Goal: Task Accomplishment & Management: Manage account settings

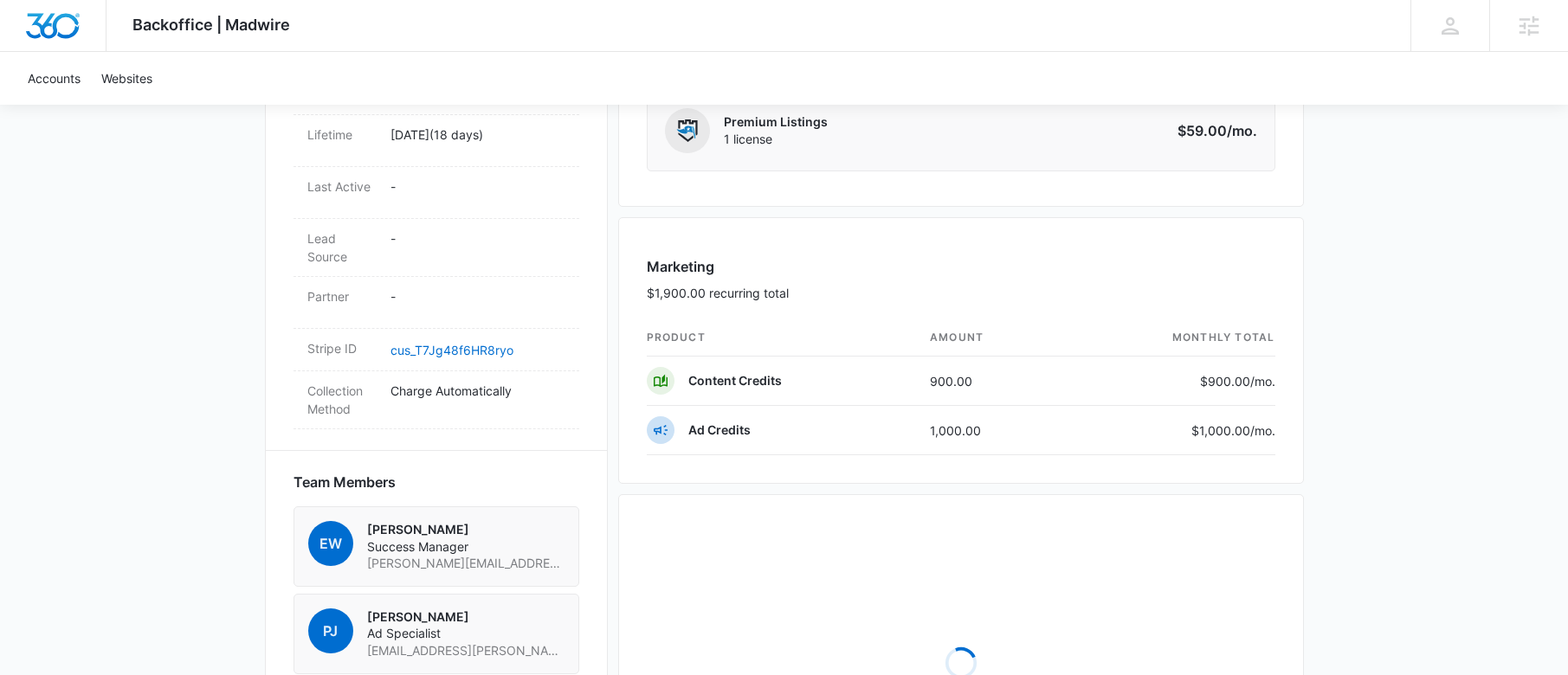
scroll to position [1181, 0]
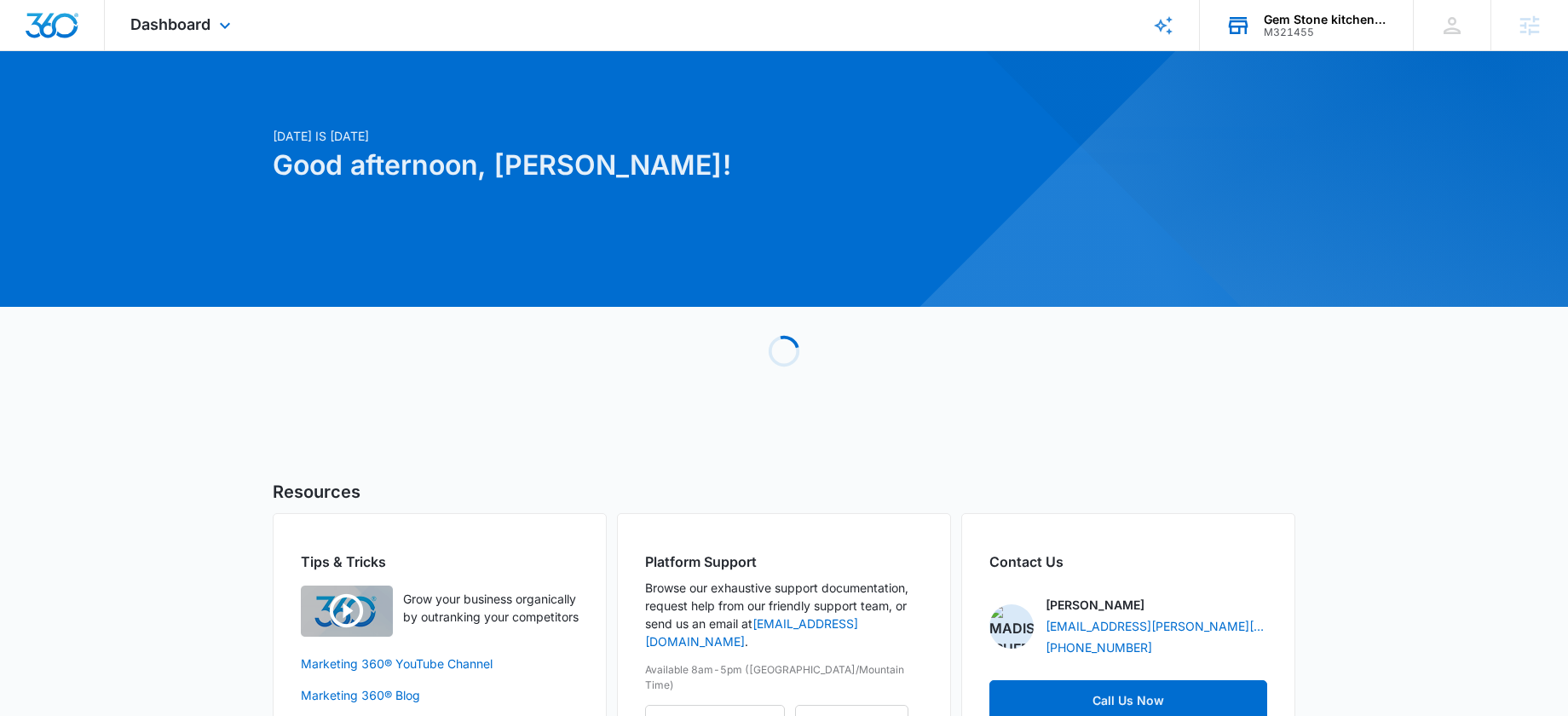
click at [1320, 28] on div "M321455" at bounding box center [1325, 32] width 124 height 12
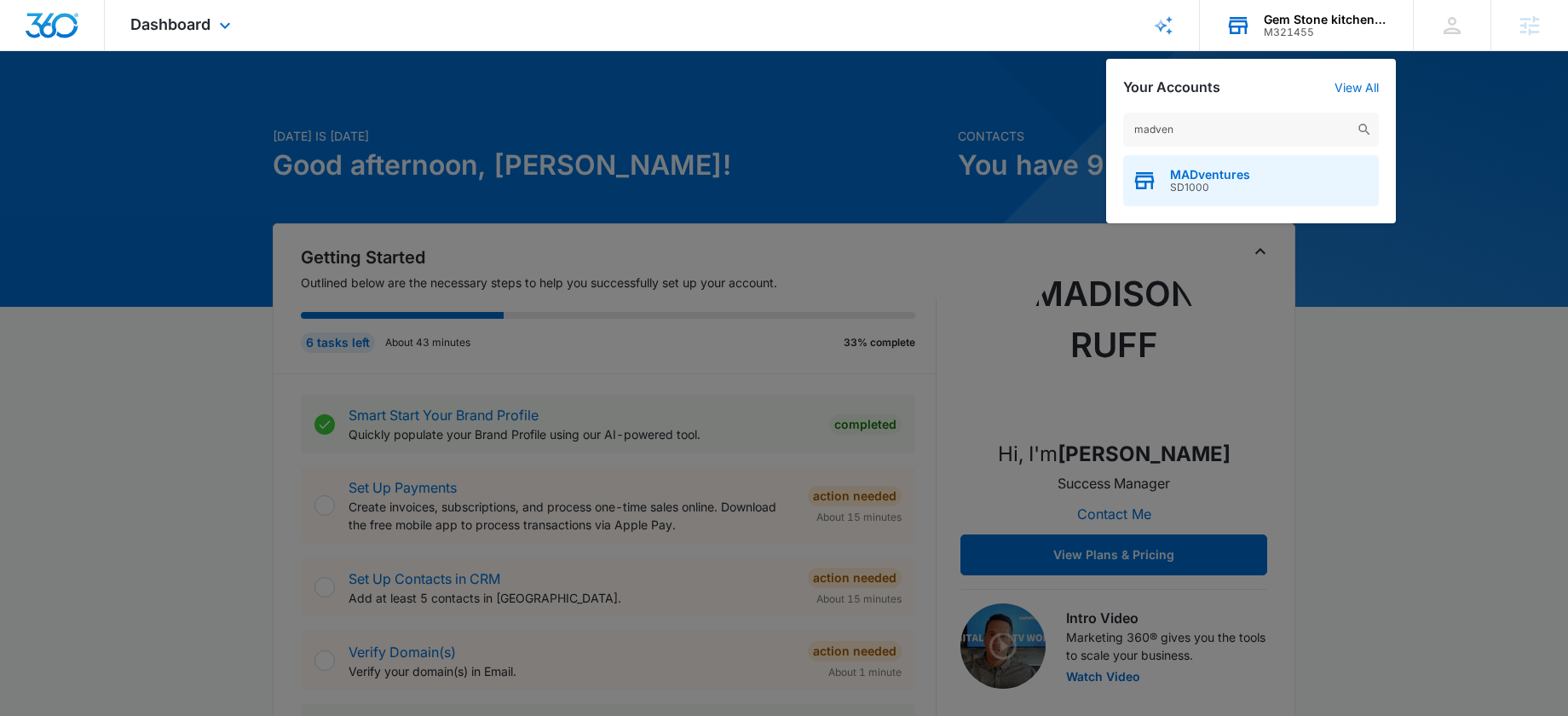
type input "madven"
click at [1214, 174] on span "MADventures" at bounding box center [1210, 174] width 80 height 13
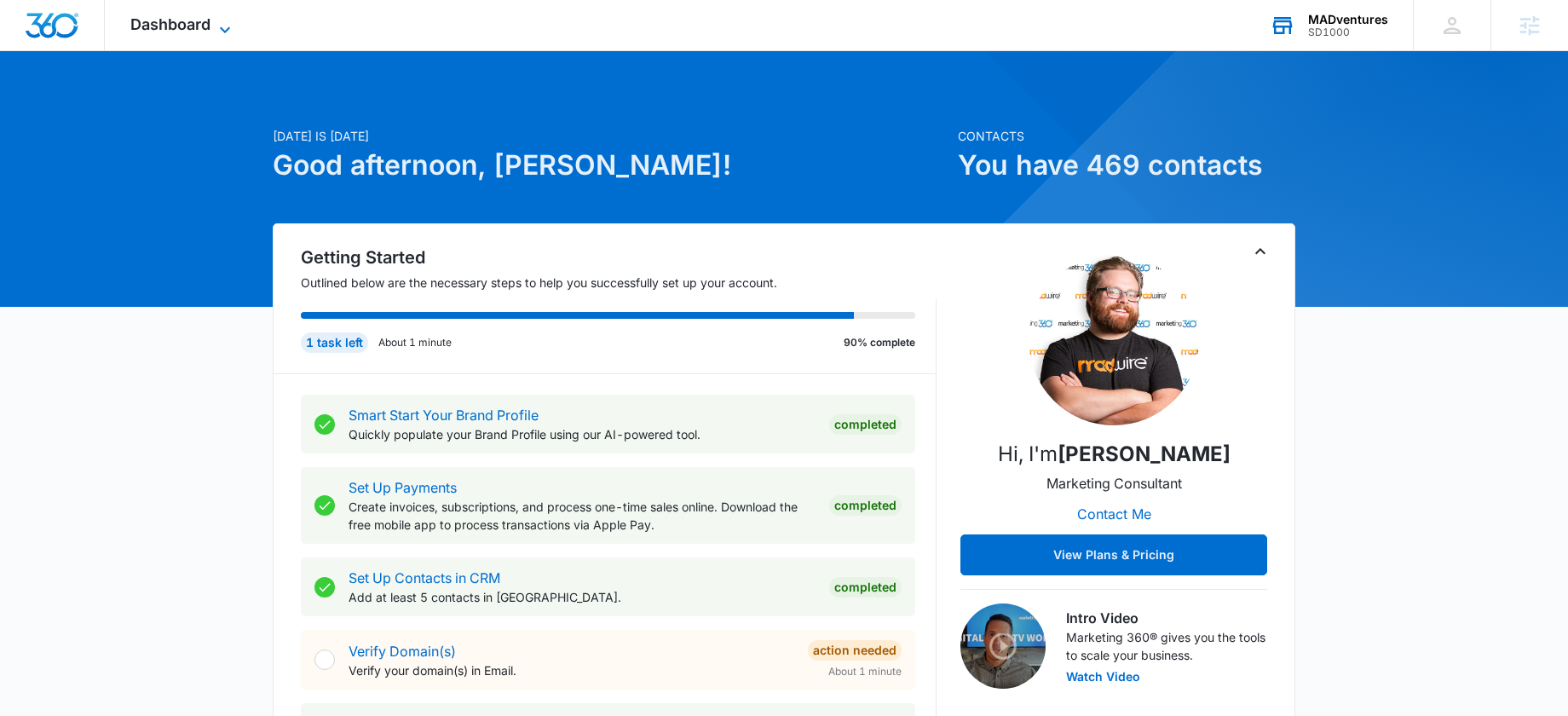
click at [168, 26] on span "Dashboard" at bounding box center [170, 24] width 80 height 18
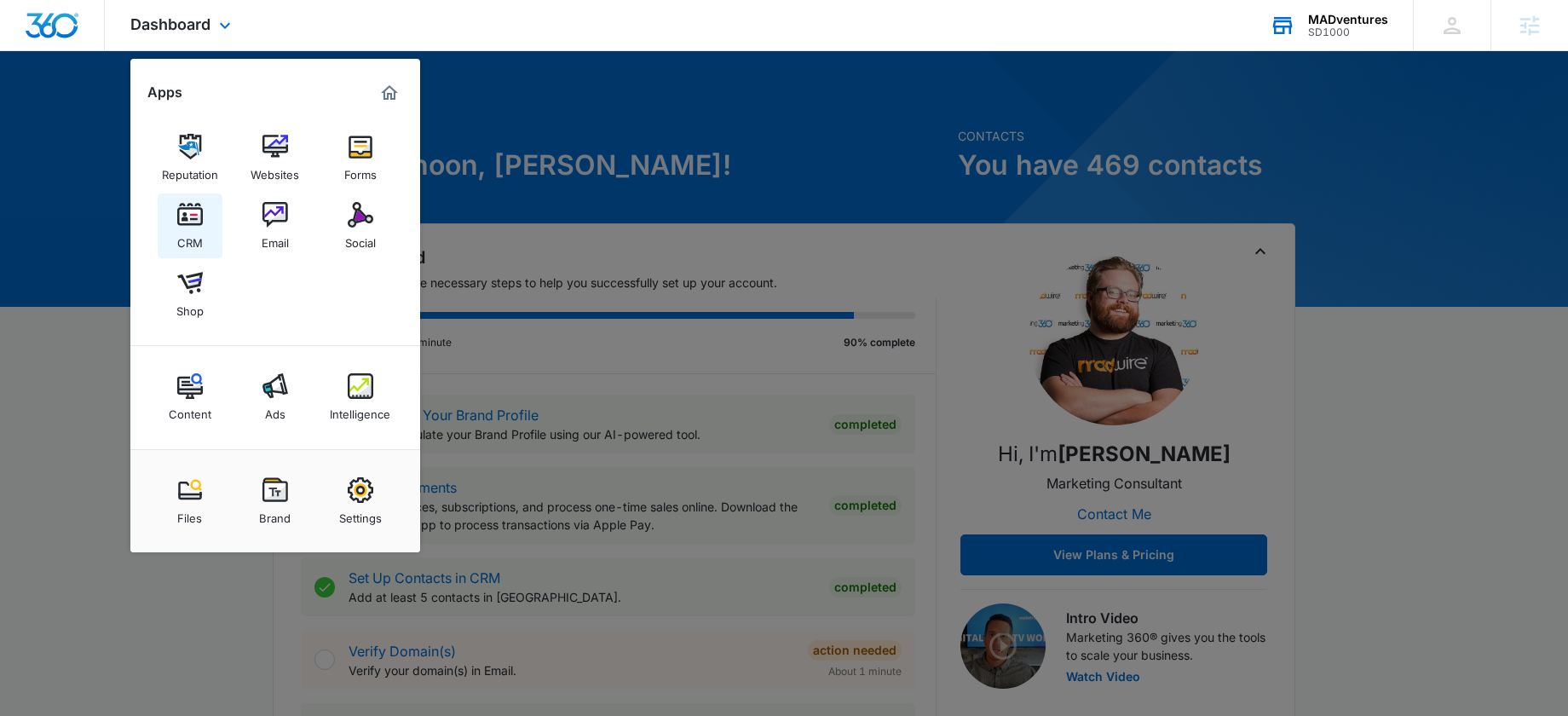
click at [195, 212] on img at bounding box center [190, 214] width 26 height 26
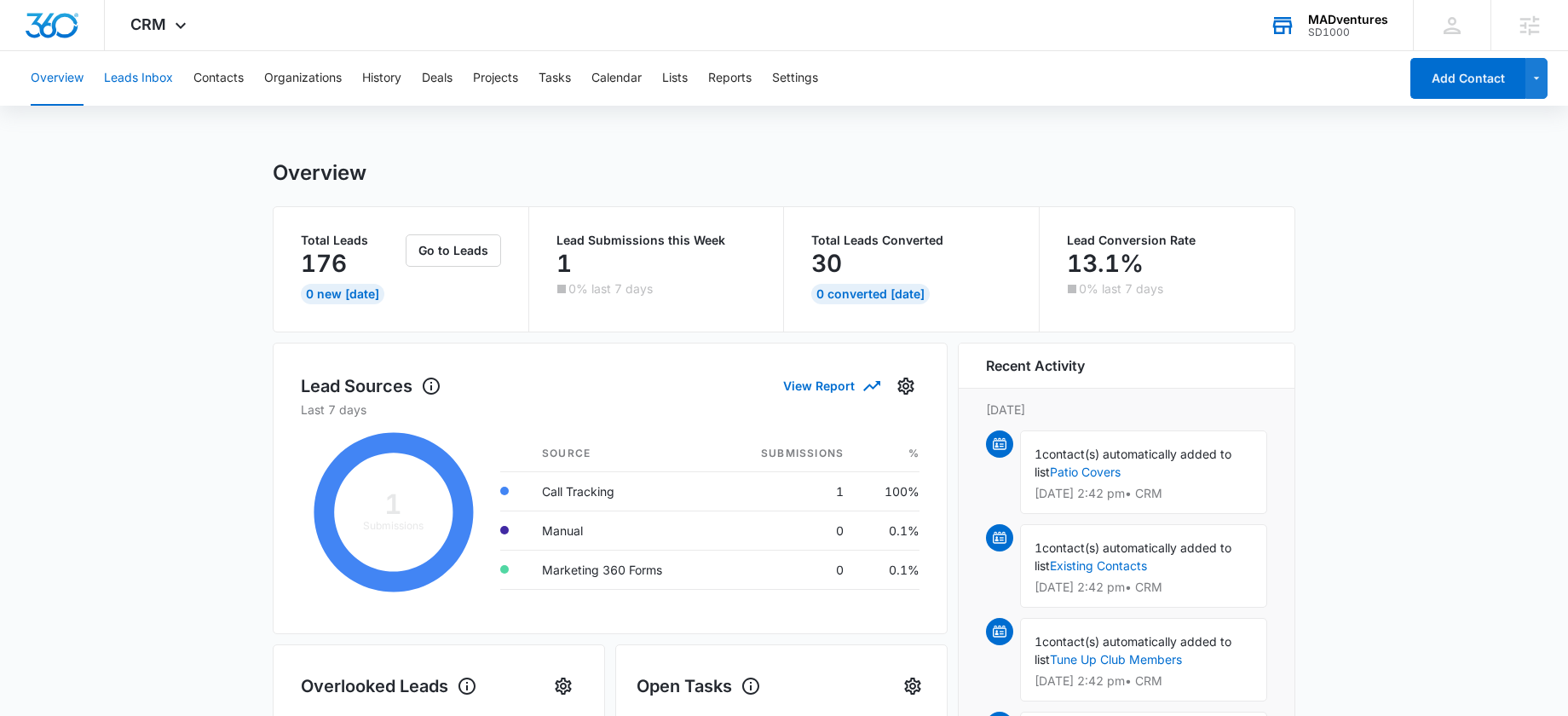
click at [150, 81] on button "Leads Inbox" at bounding box center [138, 79] width 69 height 55
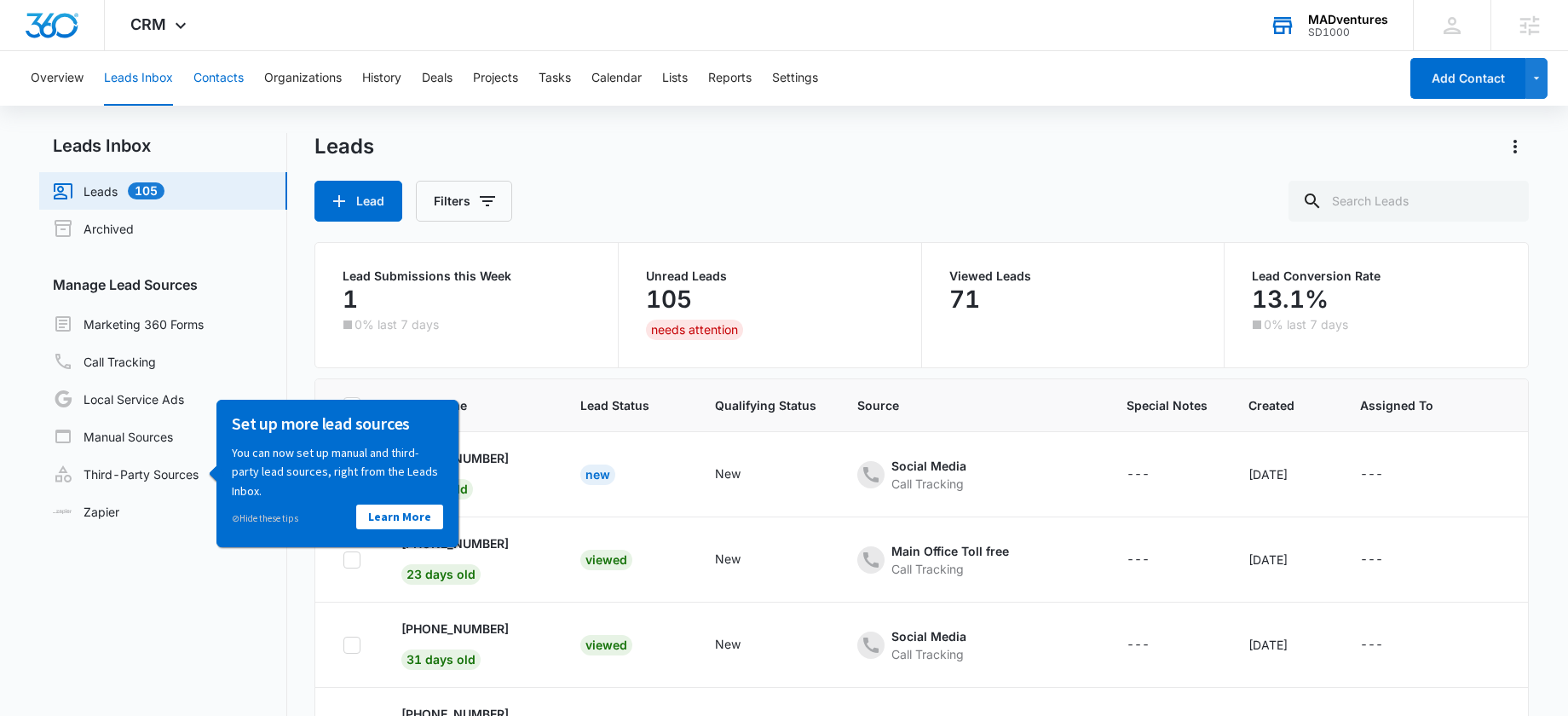
click at [219, 80] on button "Contacts" at bounding box center [218, 79] width 50 height 55
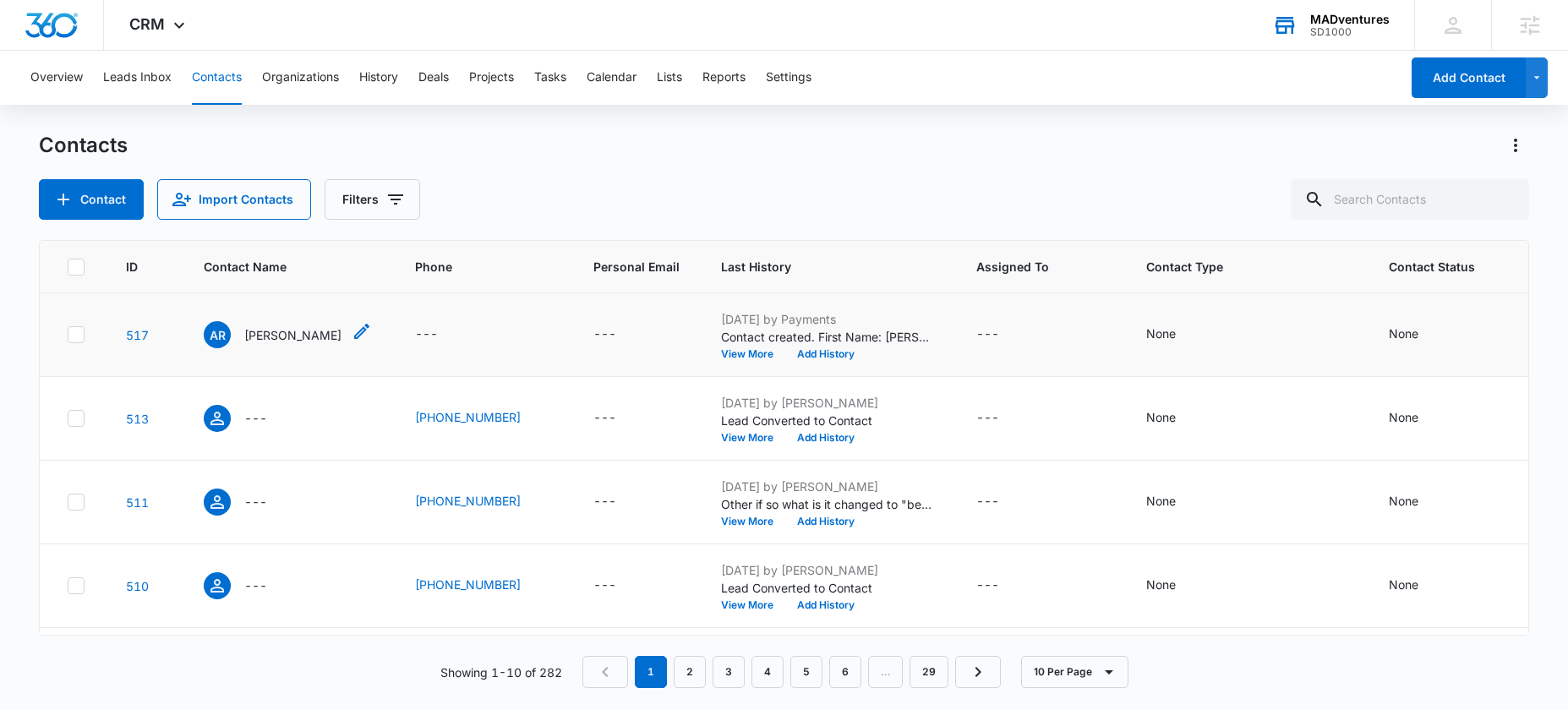
click at [305, 339] on p "[PERSON_NAME]" at bounding box center [293, 335] width 97 height 18
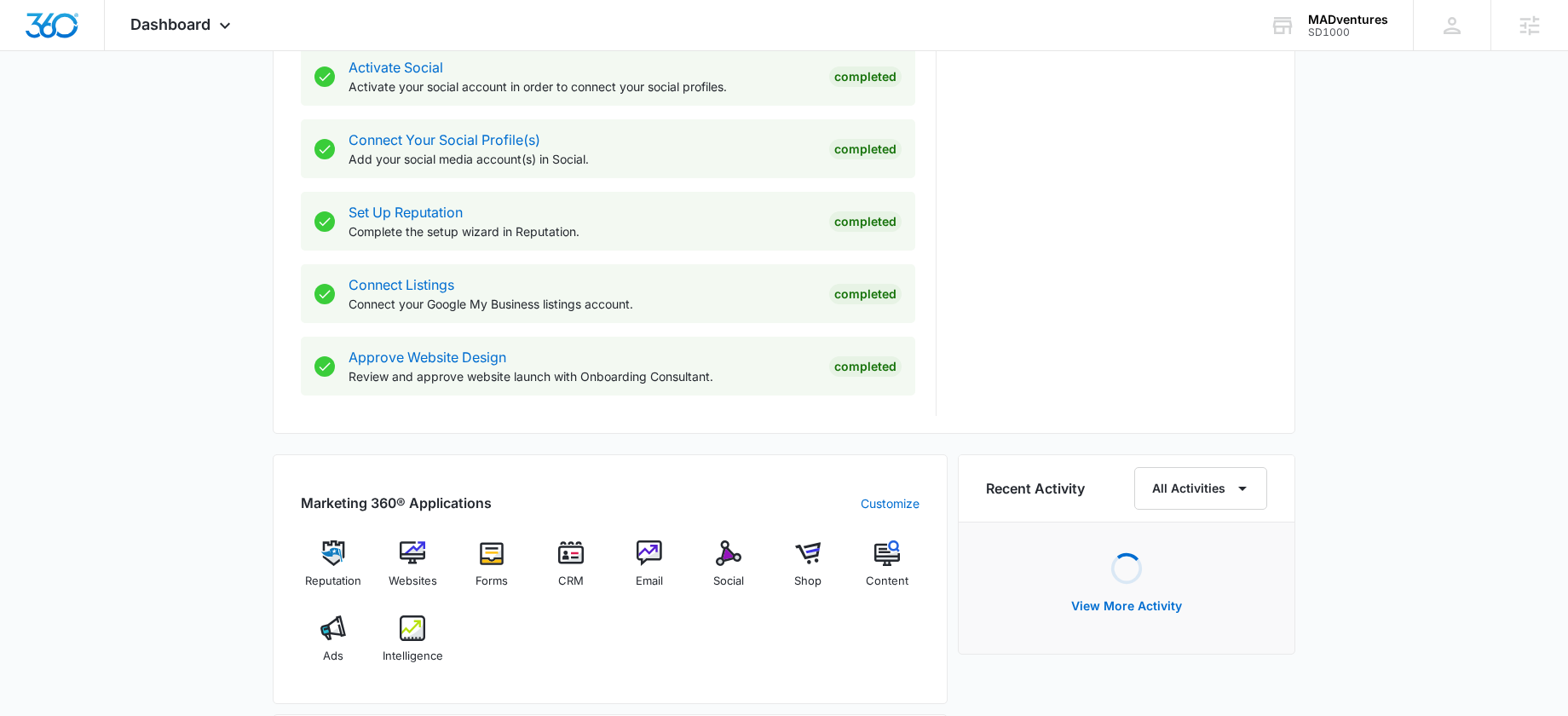
scroll to position [1048, 0]
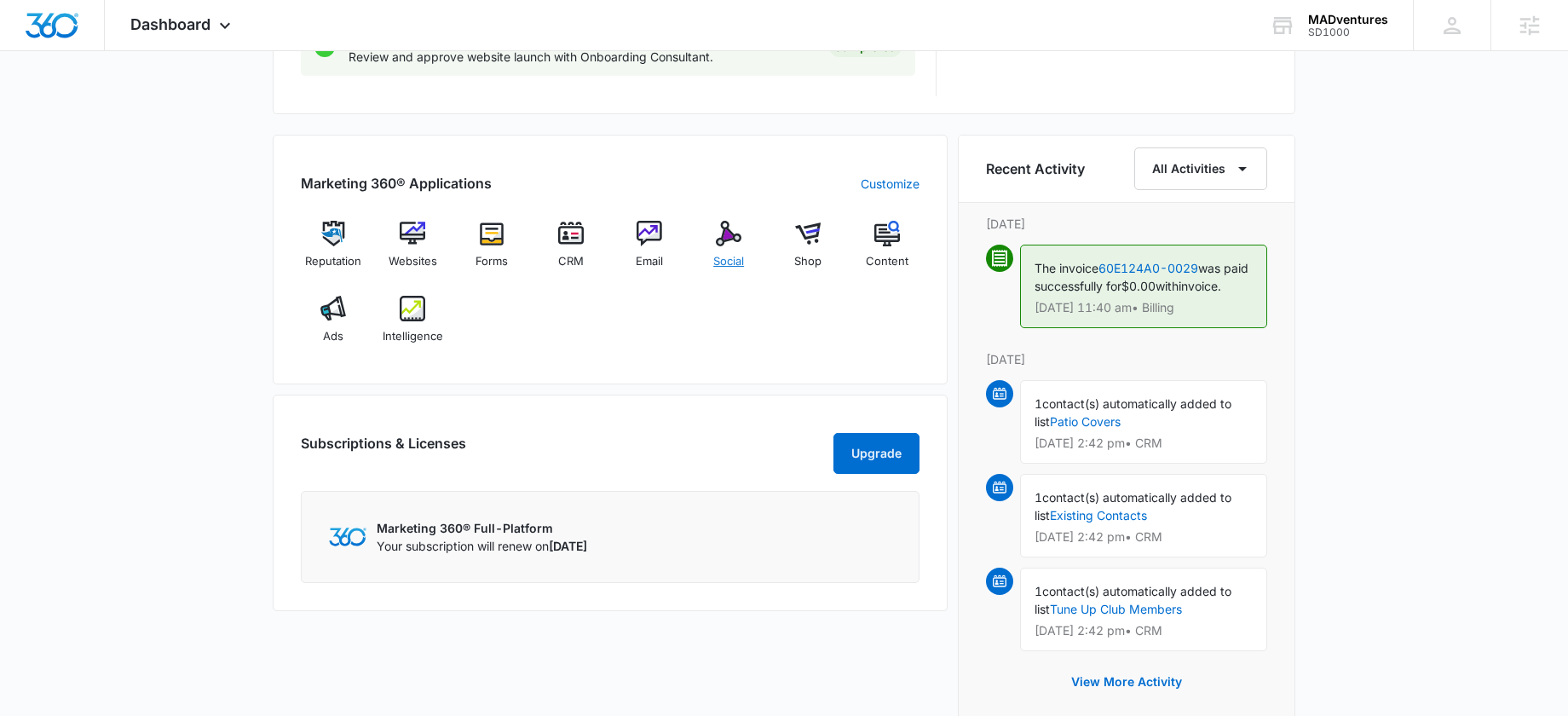
click at [730, 240] on img at bounding box center [728, 233] width 26 height 26
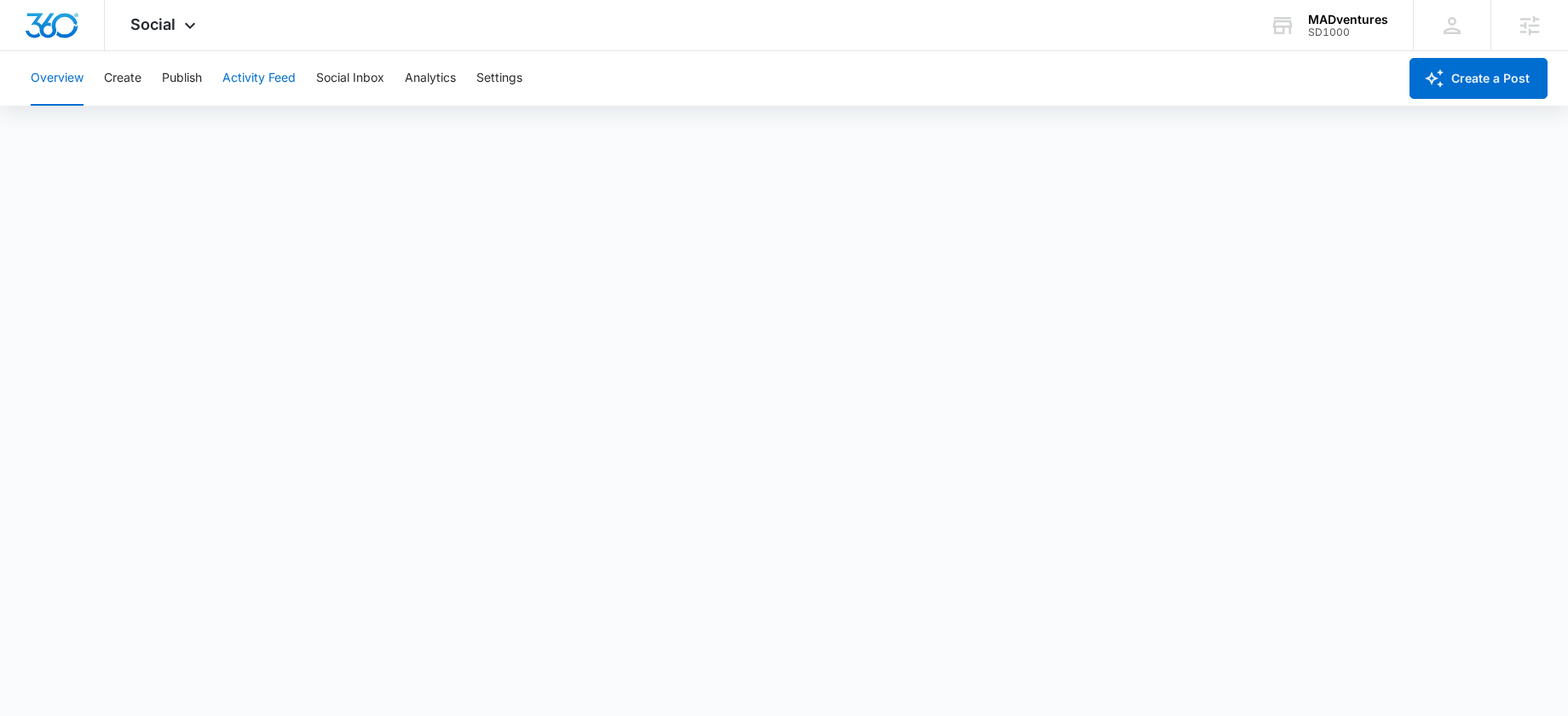
click at [245, 71] on button "Activity Feed" at bounding box center [259, 79] width 73 height 55
click at [140, 83] on button "Create" at bounding box center [123, 79] width 38 height 55
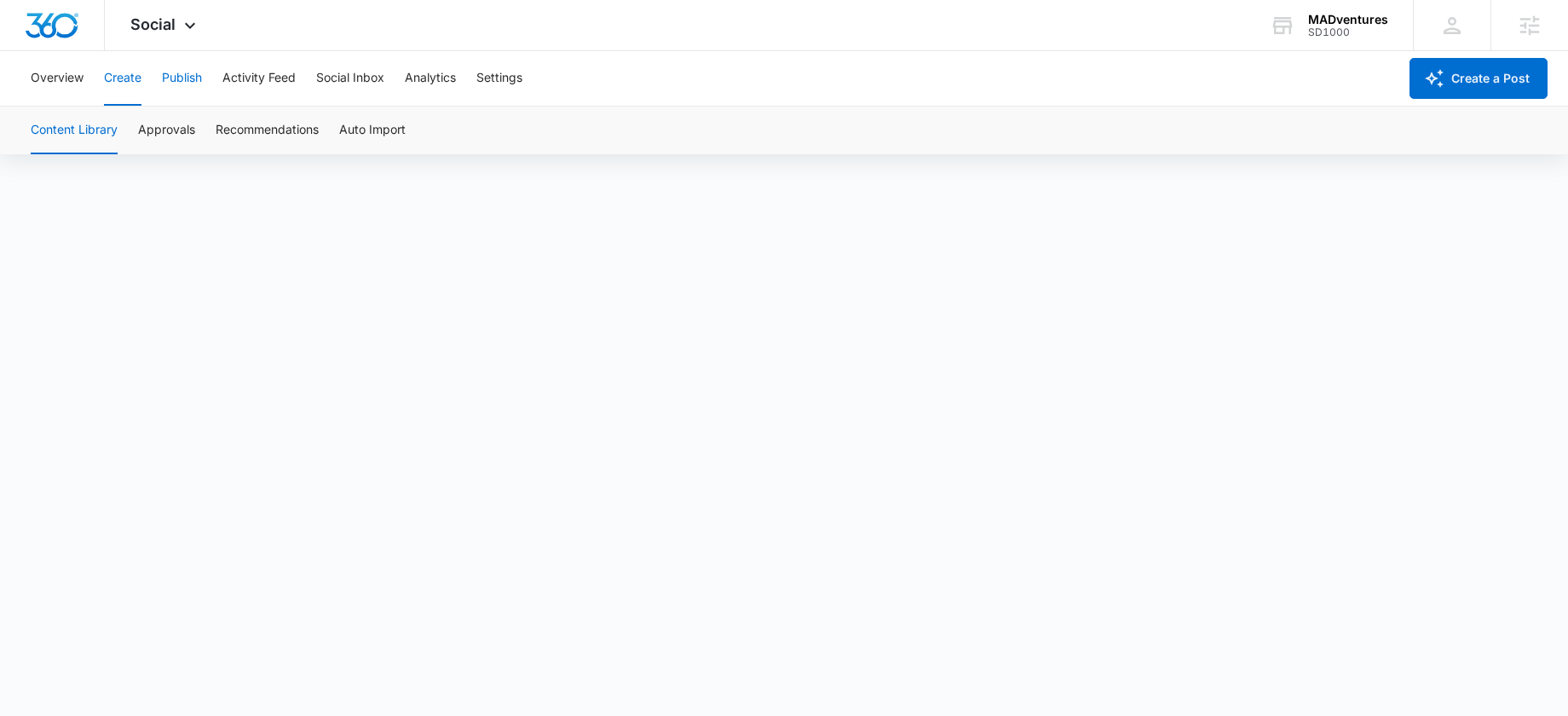
click at [192, 74] on button "Publish" at bounding box center [182, 79] width 40 height 55
click at [145, 28] on span "Social" at bounding box center [153, 24] width 46 height 18
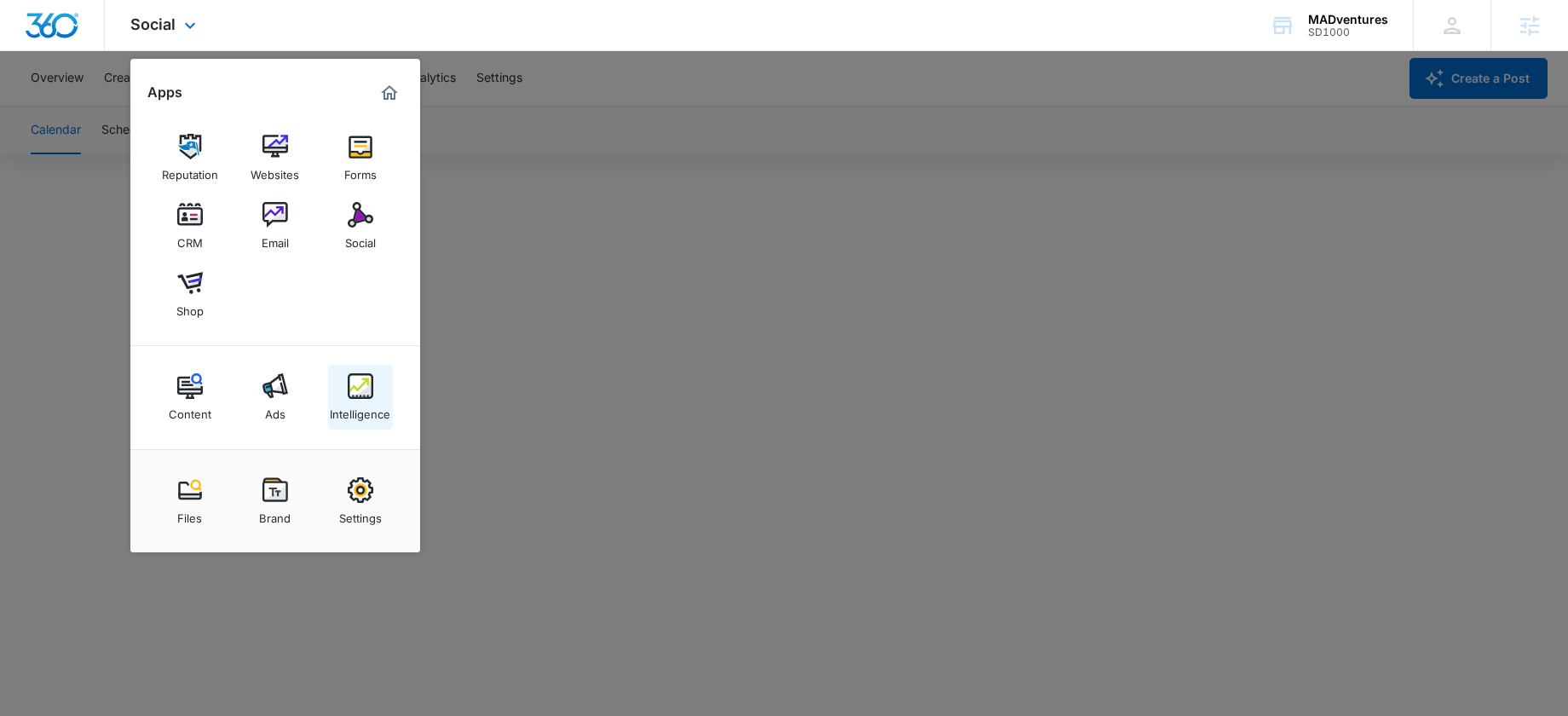
click at [357, 384] on img at bounding box center [360, 386] width 26 height 26
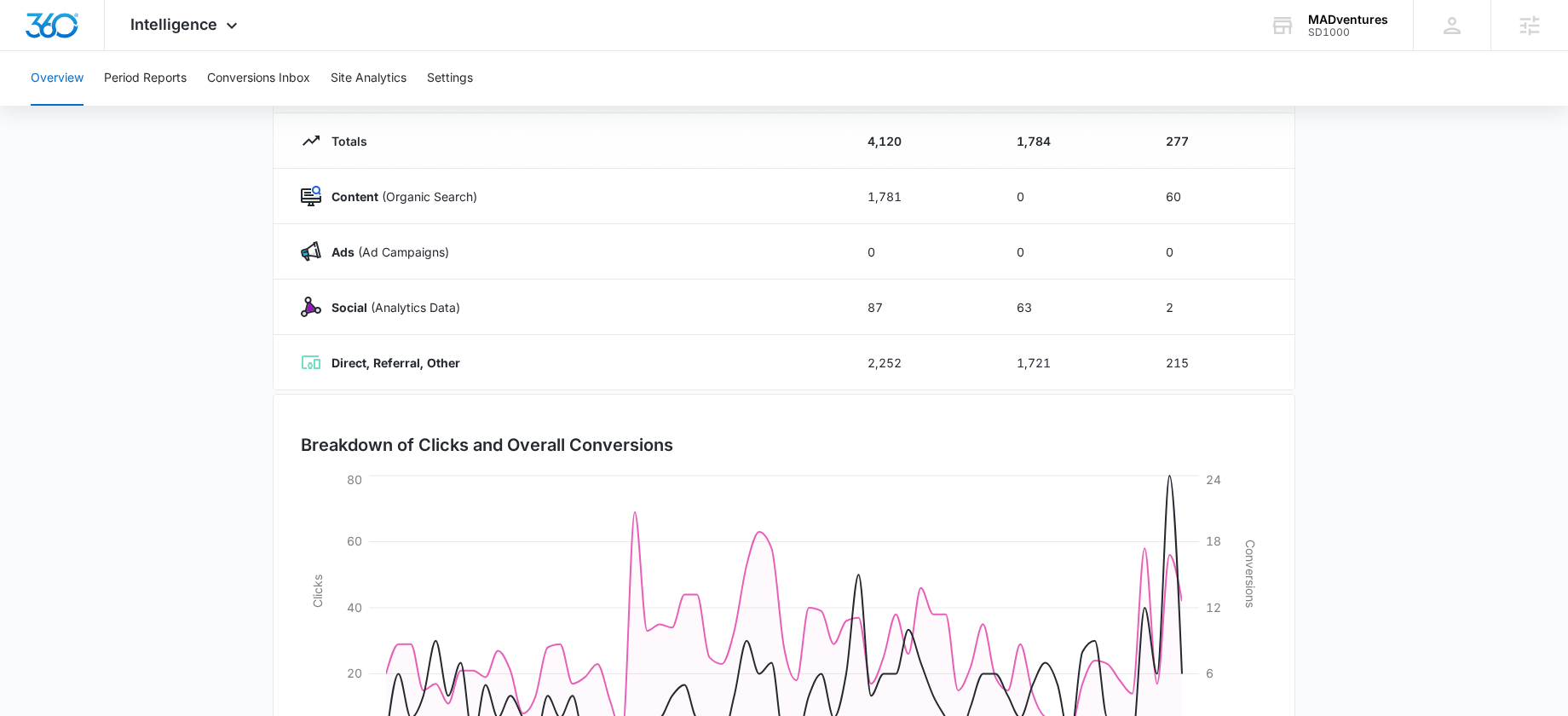
scroll to position [340, 0]
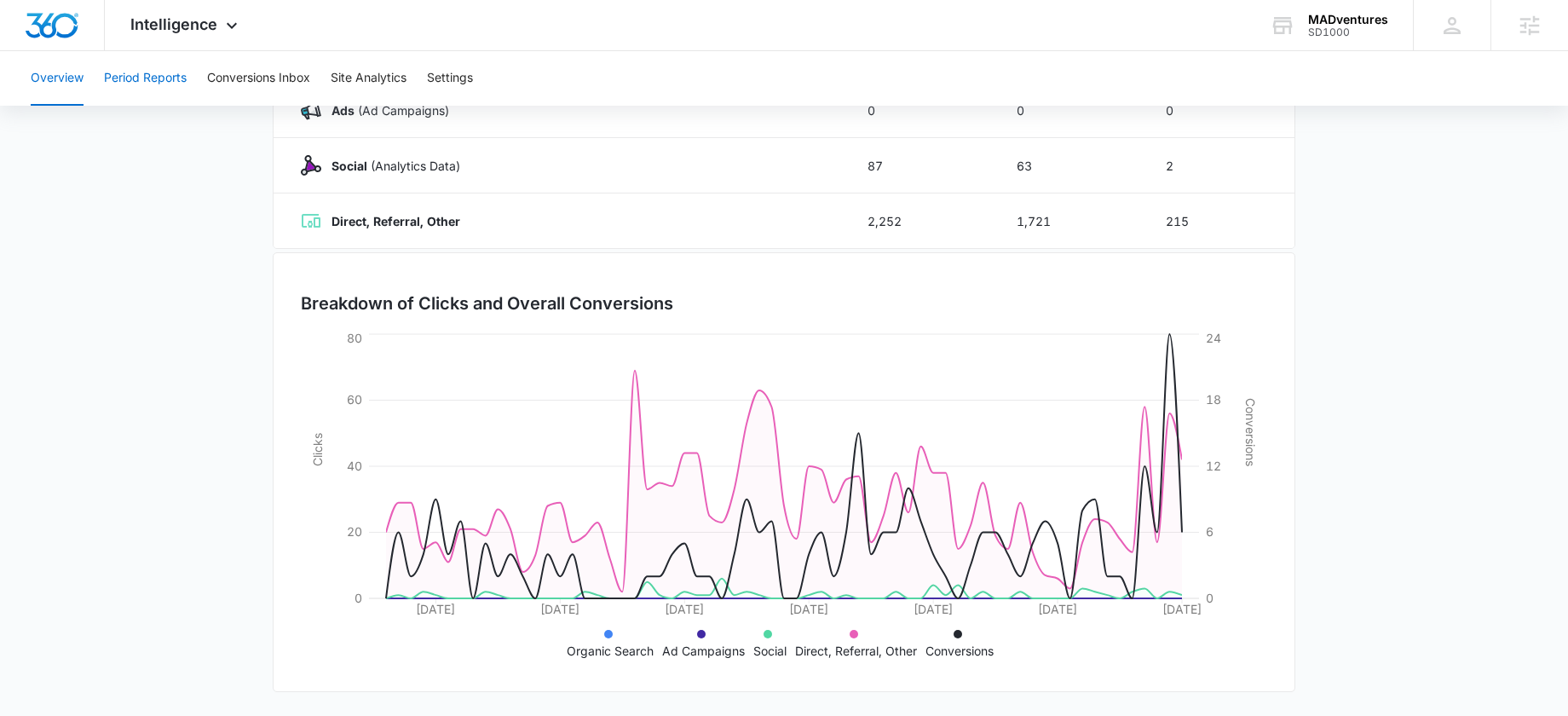
click at [163, 77] on button "Period Reports" at bounding box center [145, 79] width 82 height 55
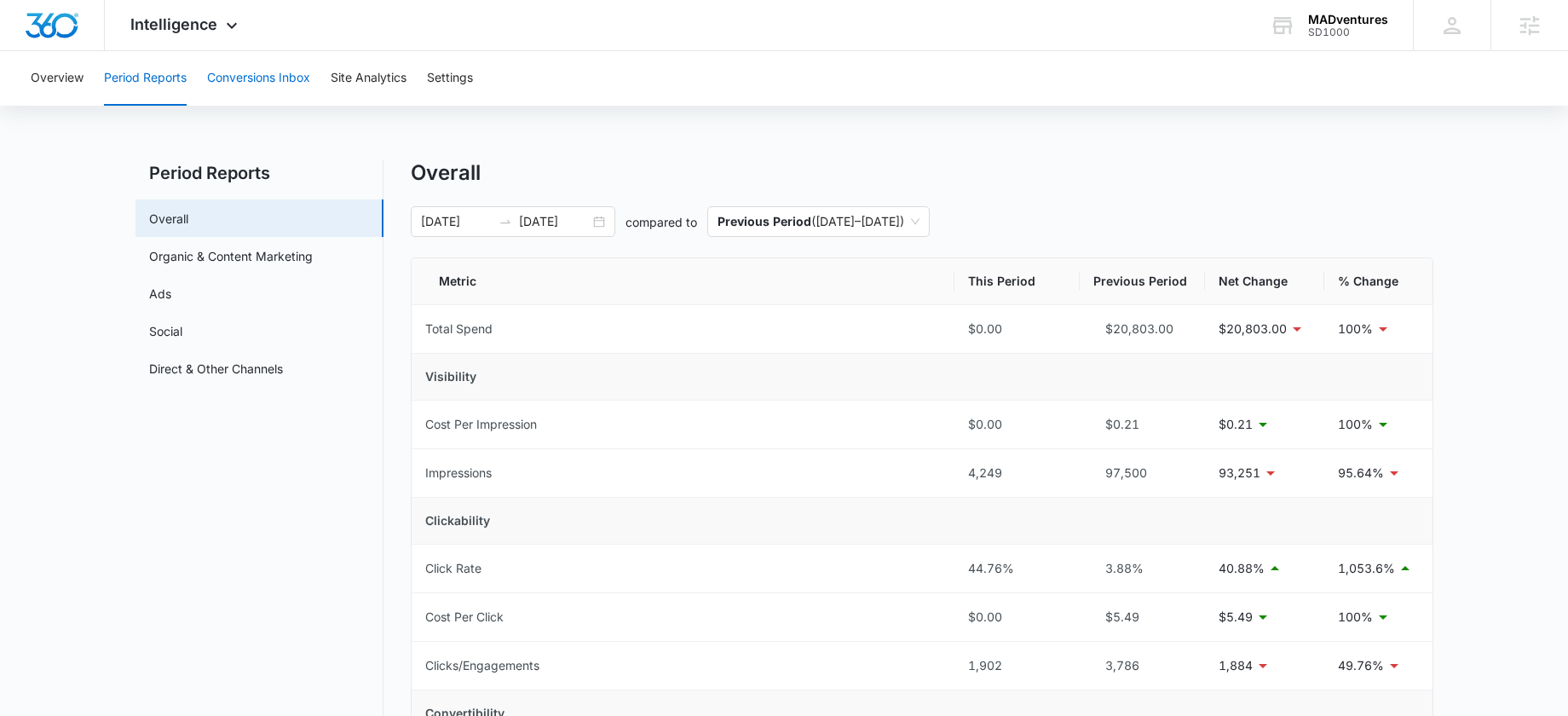
click at [261, 83] on button "Conversions Inbox" at bounding box center [258, 79] width 103 height 55
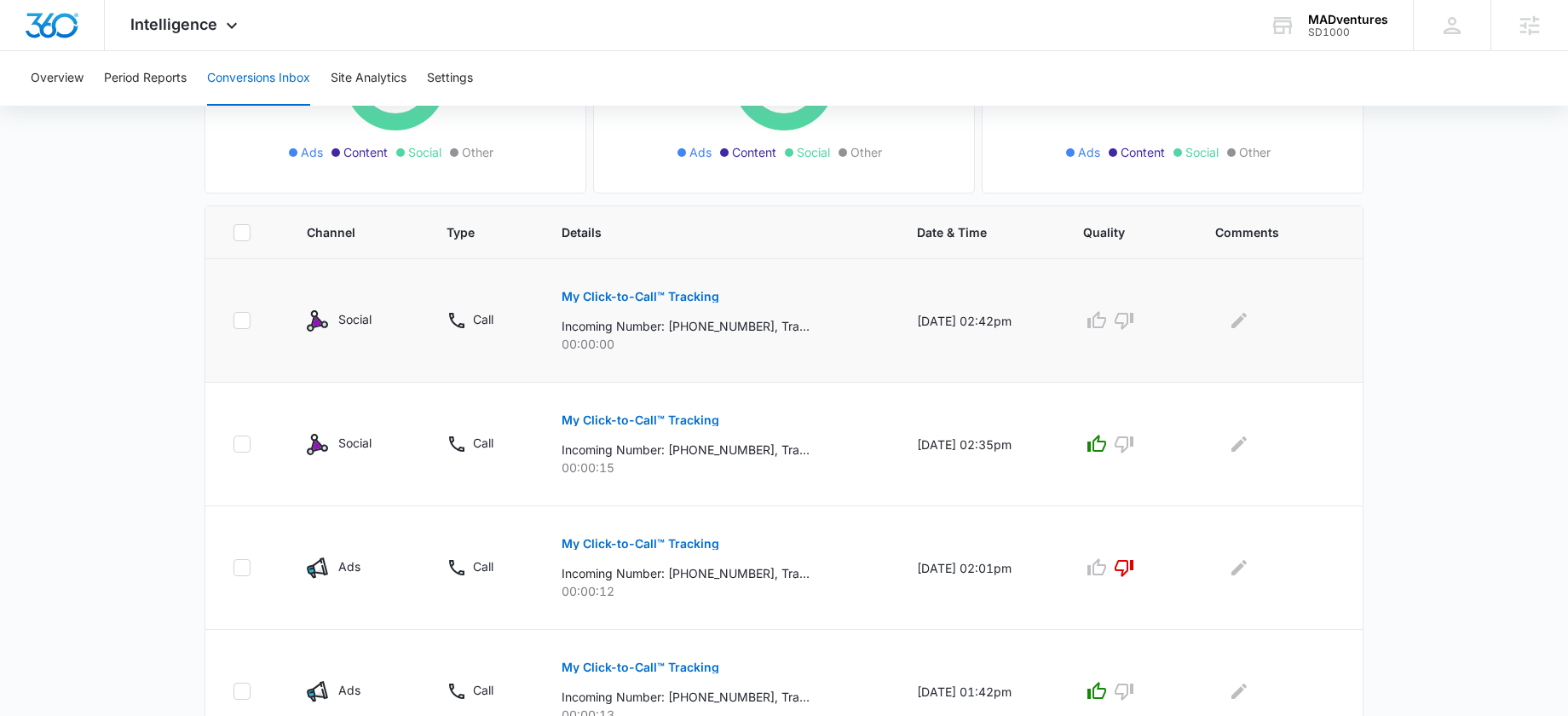
scroll to position [283, 0]
